Goal: Communication & Community: Answer question/provide support

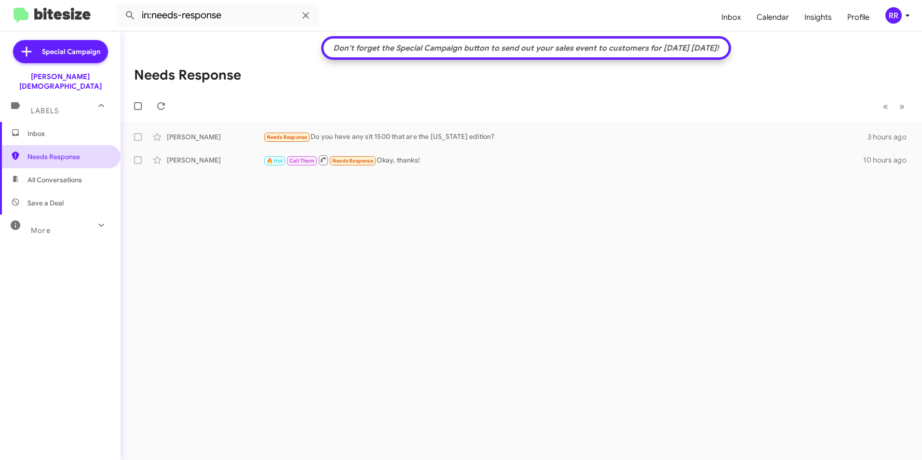
click at [69, 152] on span "Needs Response" at bounding box center [68, 157] width 82 height 10
click at [234, 137] on div "[PERSON_NAME]" at bounding box center [215, 137] width 96 height 10
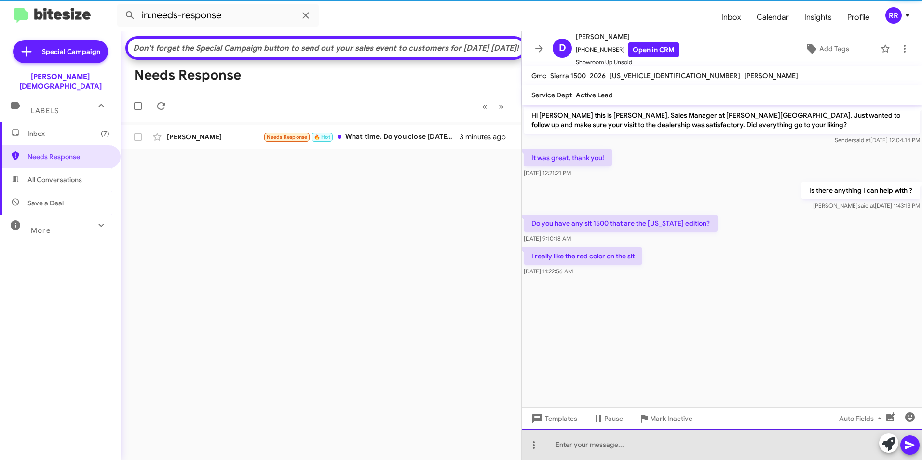
click at [648, 445] on div at bounding box center [722, 444] width 400 height 31
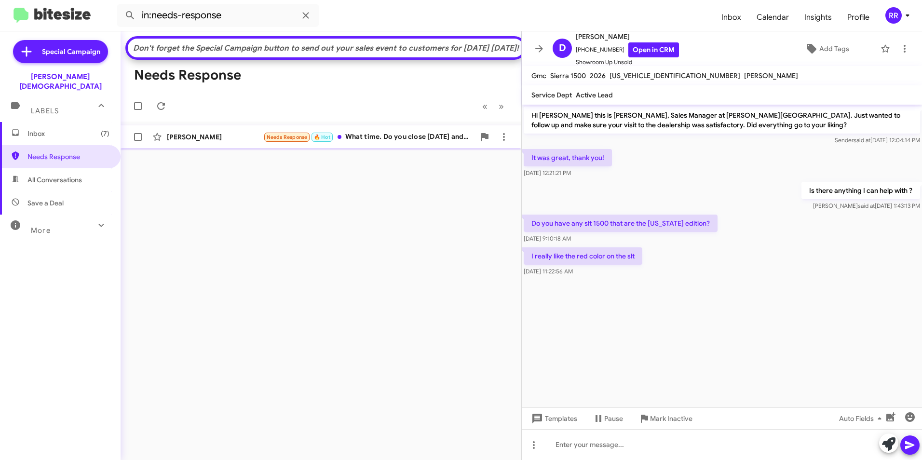
click at [209, 142] on div "[PERSON_NAME]" at bounding box center [215, 137] width 96 height 10
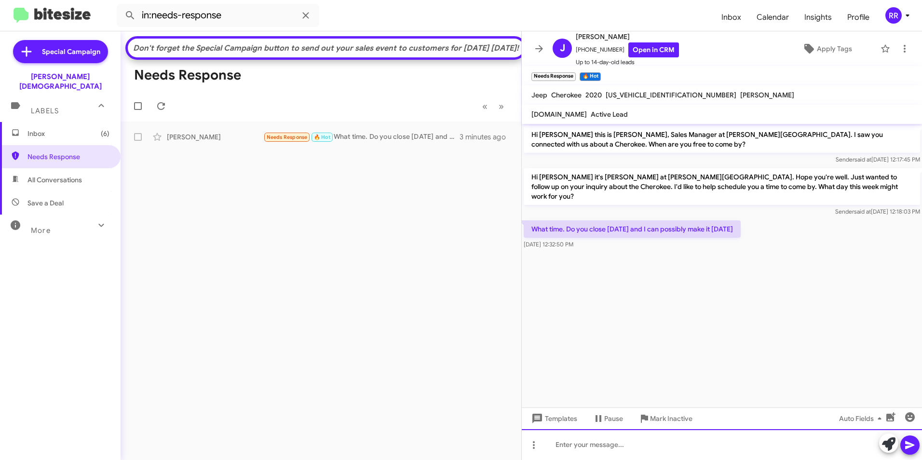
click at [607, 442] on div at bounding box center [722, 444] width 400 height 31
drag, startPoint x: 907, startPoint y: 445, endPoint x: 904, endPoint y: 451, distance: 6.9
click at [907, 444] on icon at bounding box center [910, 445] width 12 height 12
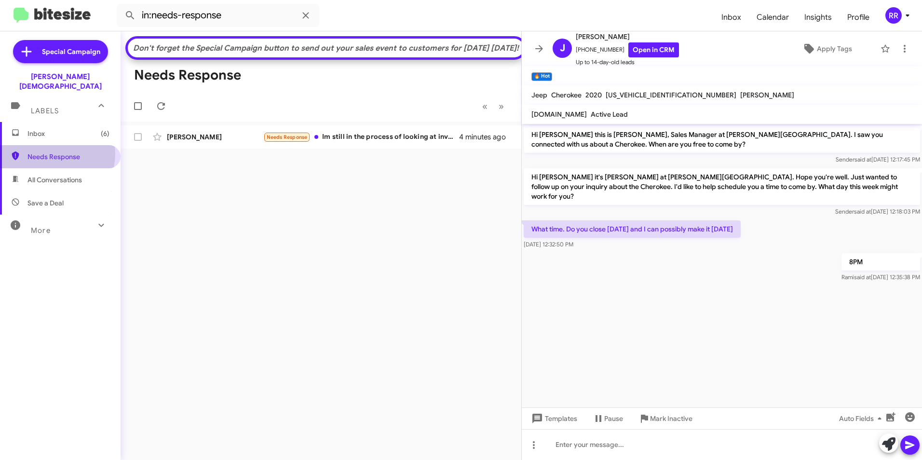
click at [54, 152] on span "Needs Response" at bounding box center [68, 157] width 82 height 10
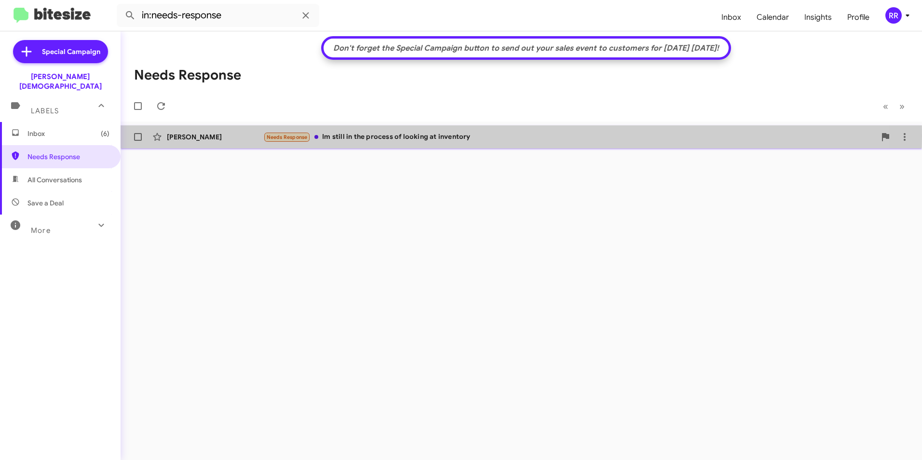
click at [170, 136] on div "[PERSON_NAME]" at bounding box center [215, 137] width 96 height 10
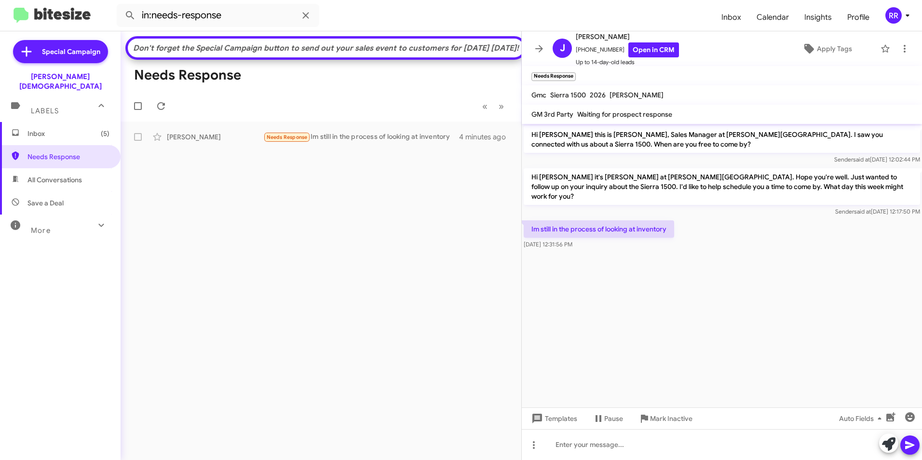
drag, startPoint x: 45, startPoint y: 147, endPoint x: 311, endPoint y: 59, distance: 279.9
click at [46, 152] on span "Needs Response" at bounding box center [68, 157] width 82 height 10
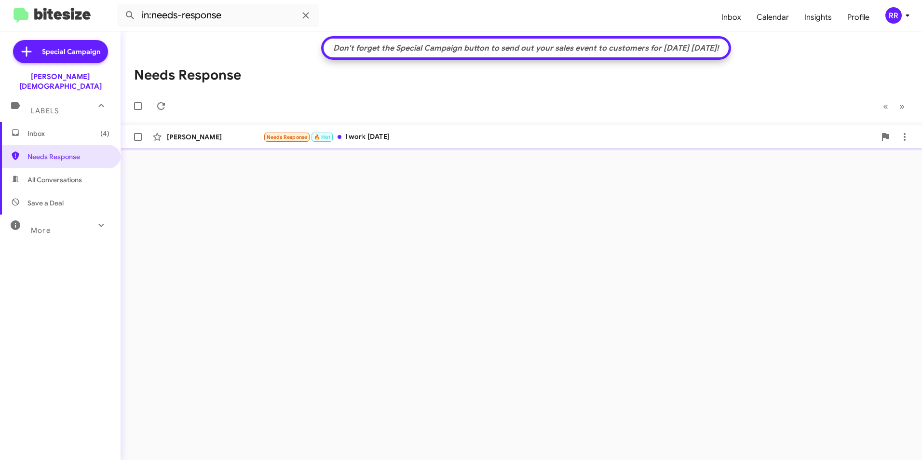
click at [186, 130] on div "[PERSON_NAME] Needs Response 🔥 Hot I work [DATE] 9 minutes ago" at bounding box center [521, 136] width 786 height 19
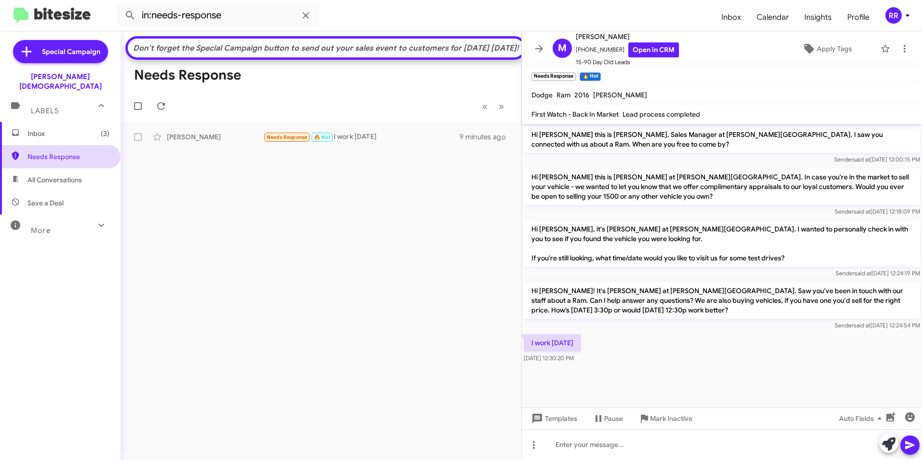
click at [62, 152] on span "Needs Response" at bounding box center [68, 157] width 82 height 10
